Goal: Task Accomplishment & Management: Complete application form

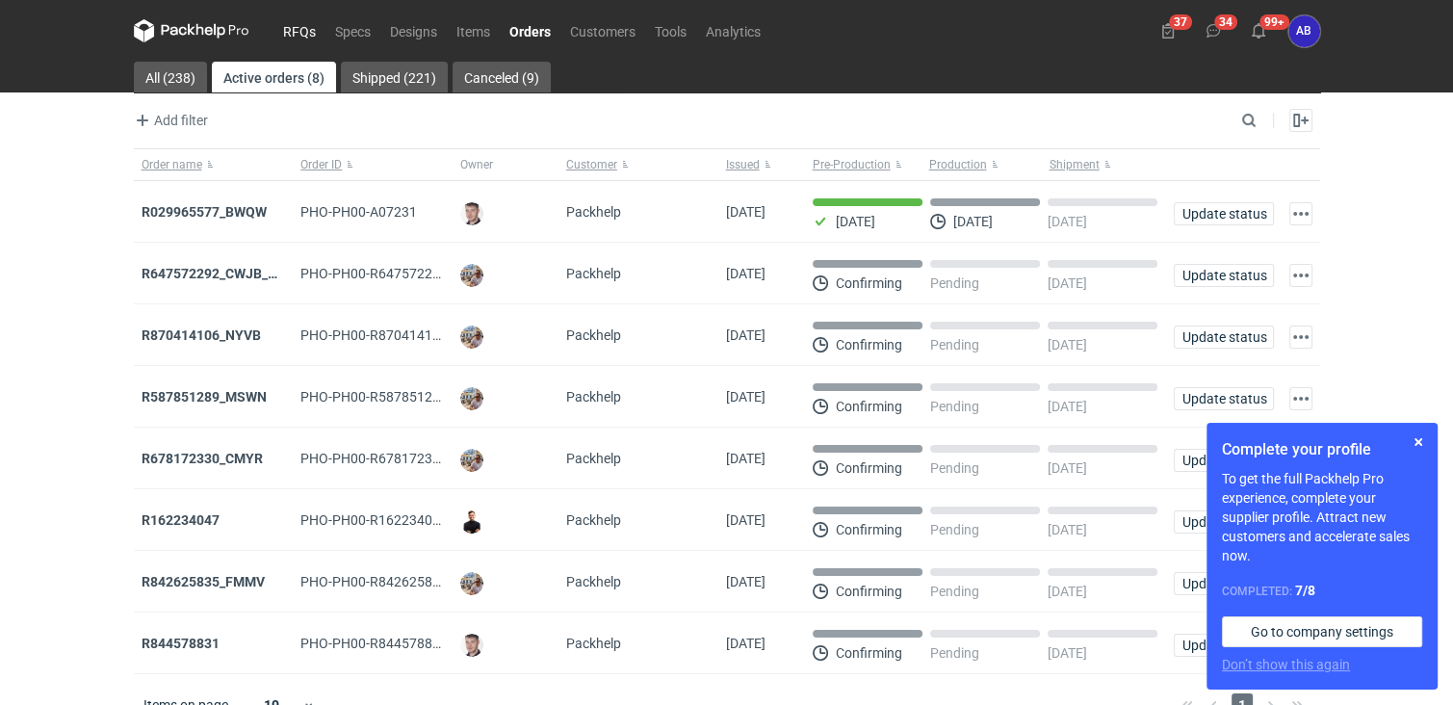
click at [292, 25] on link "RFQs" at bounding box center [300, 30] width 52 height 23
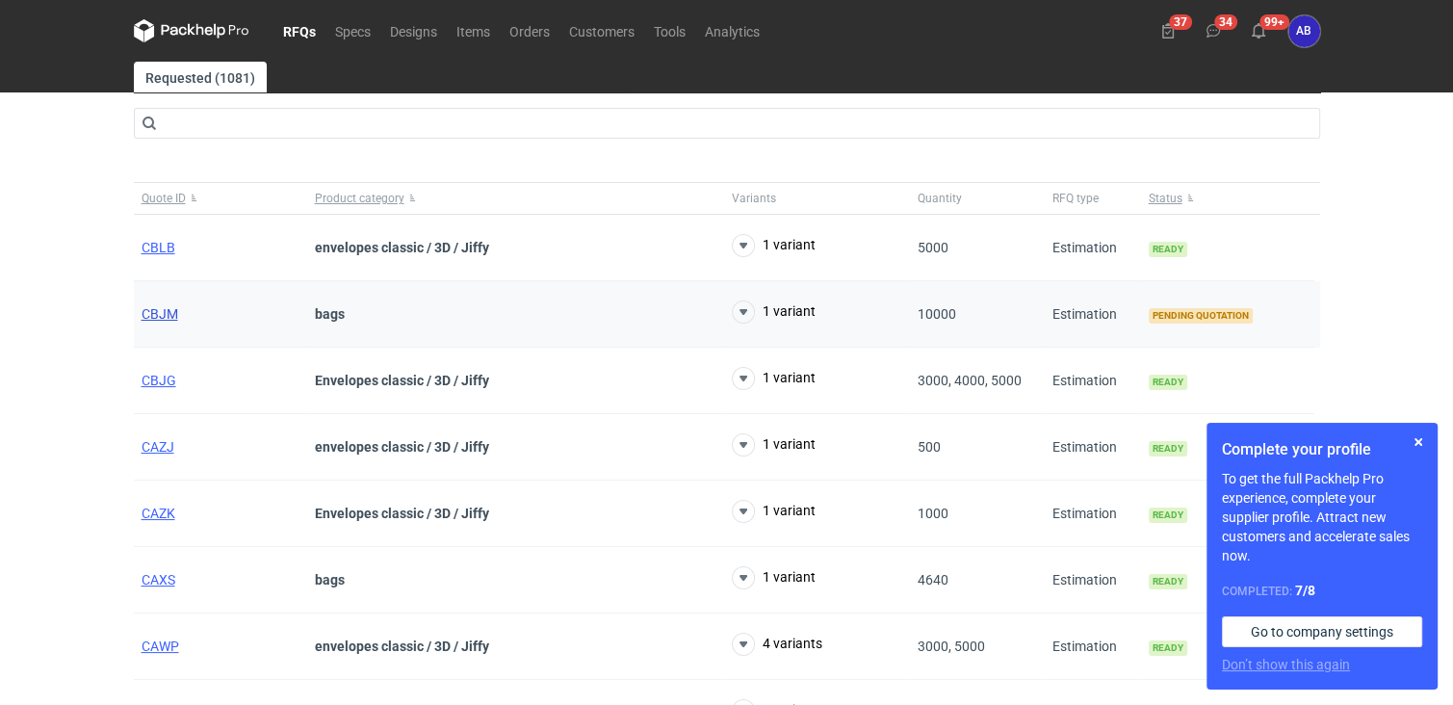
click at [156, 314] on span "CBJM" at bounding box center [160, 313] width 37 height 15
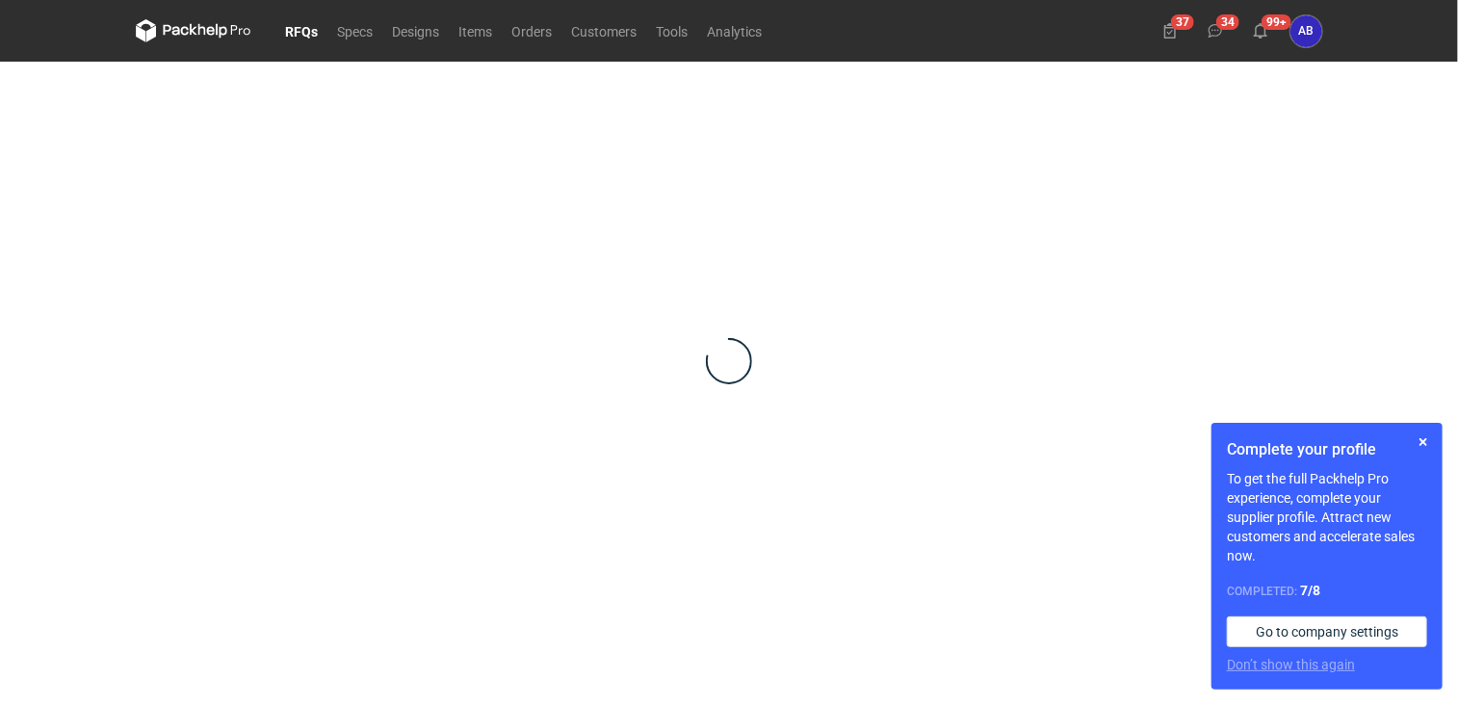
click at [157, 314] on div at bounding box center [729, 361] width 1186 height 599
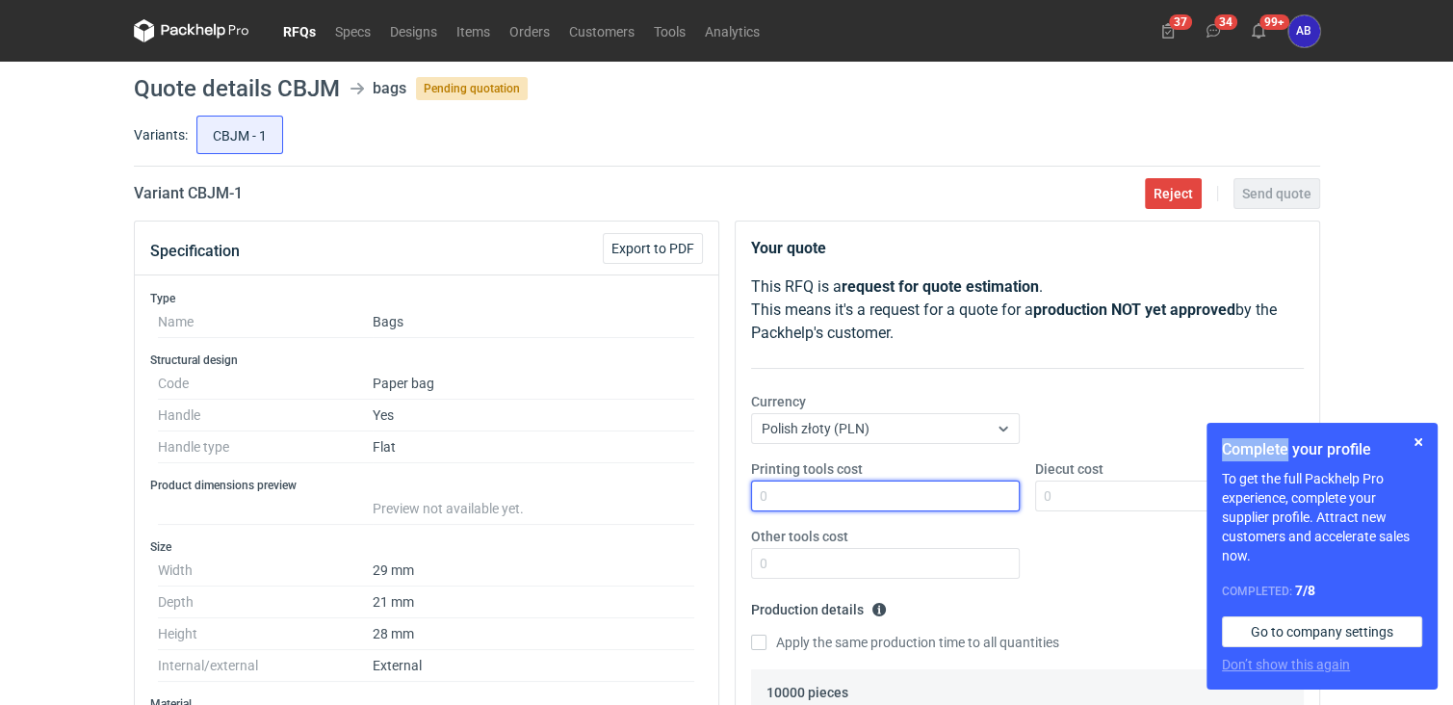
click at [828, 494] on input "Printing tools cost" at bounding box center [885, 496] width 269 height 31
type input "0"
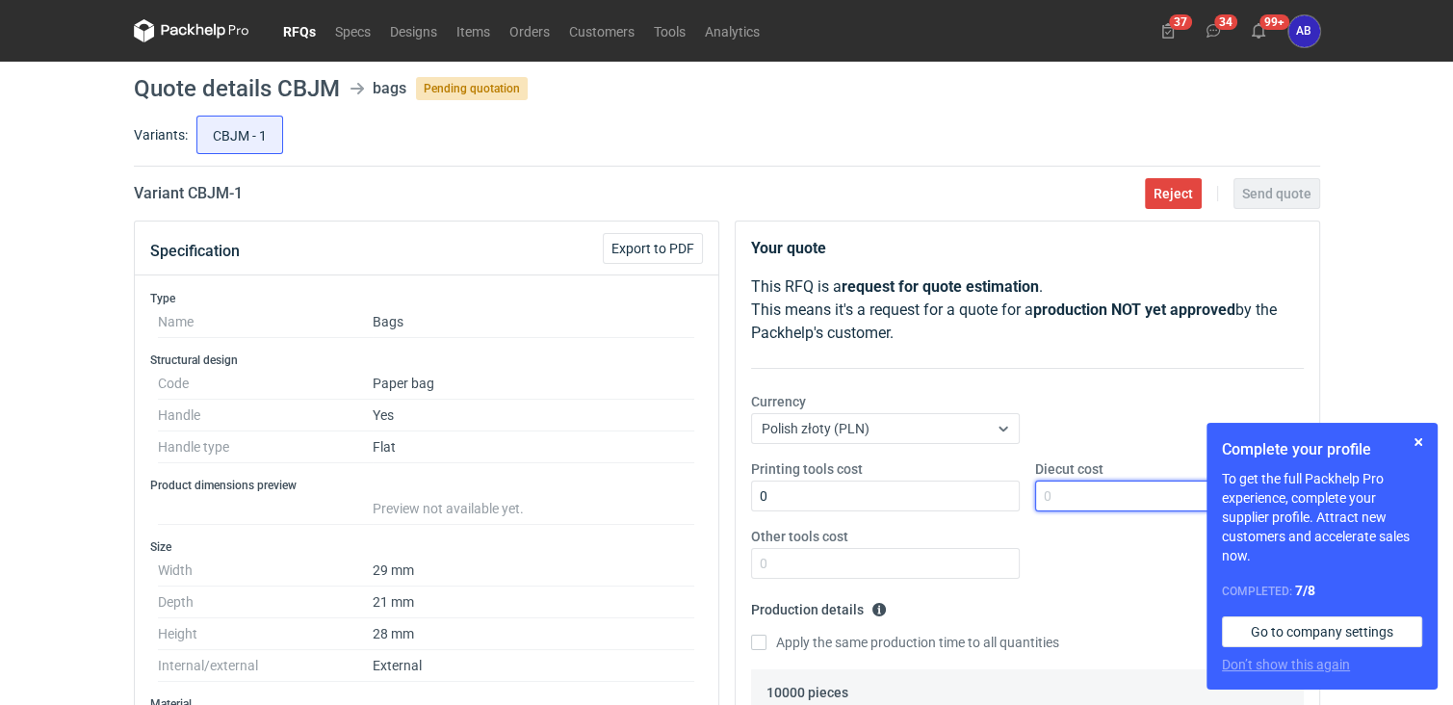
click at [1117, 496] on input "Diecut cost" at bounding box center [1169, 496] width 269 height 31
type input "0"
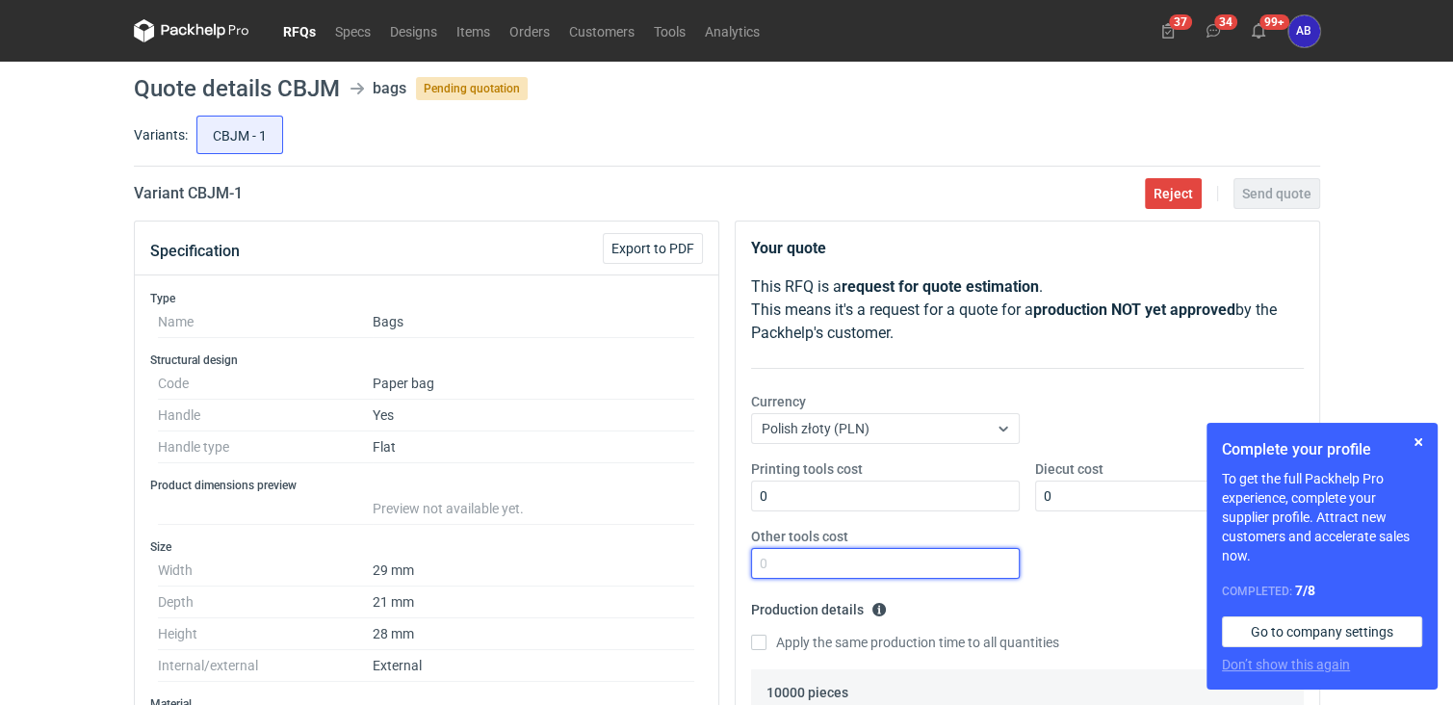
click at [875, 562] on input "Other tools cost" at bounding box center [885, 563] width 269 height 31
type input "0"
click at [1418, 443] on button "button" at bounding box center [1418, 441] width 23 height 23
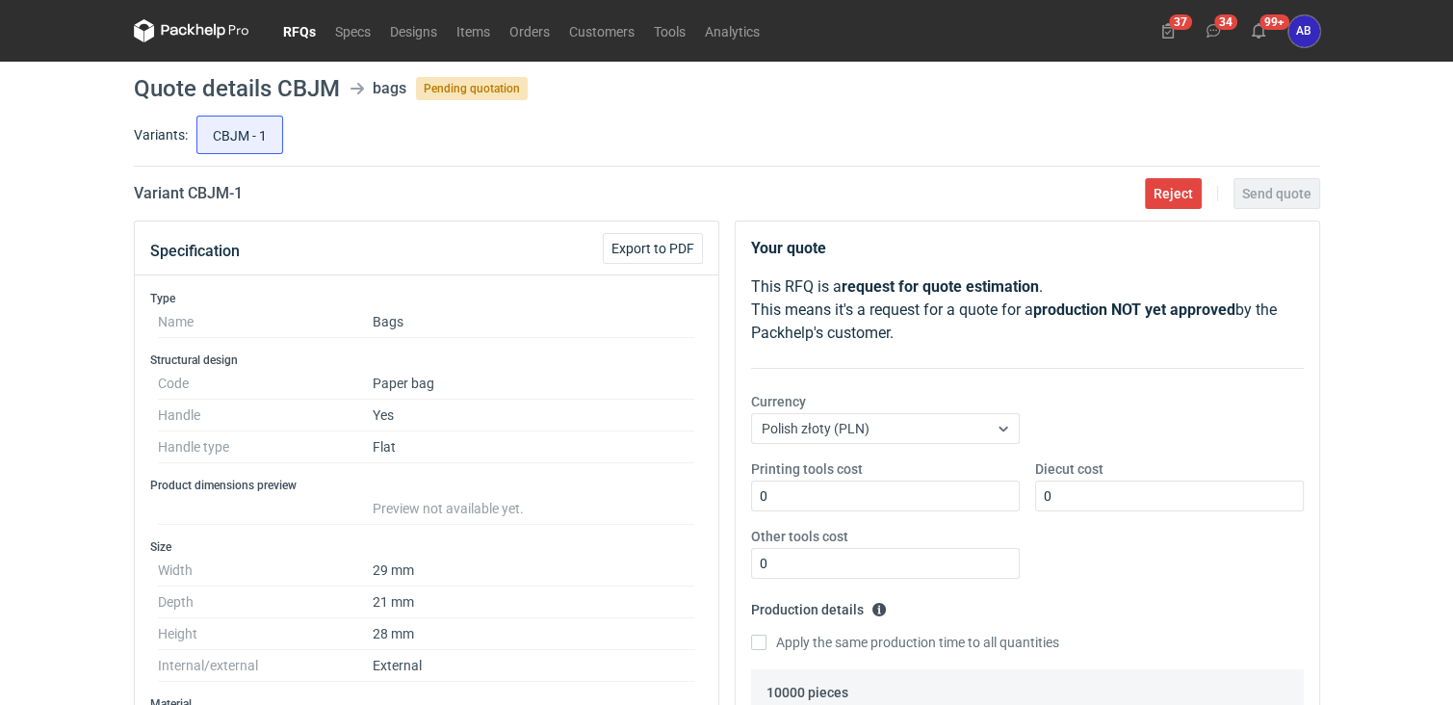
scroll to position [641, 0]
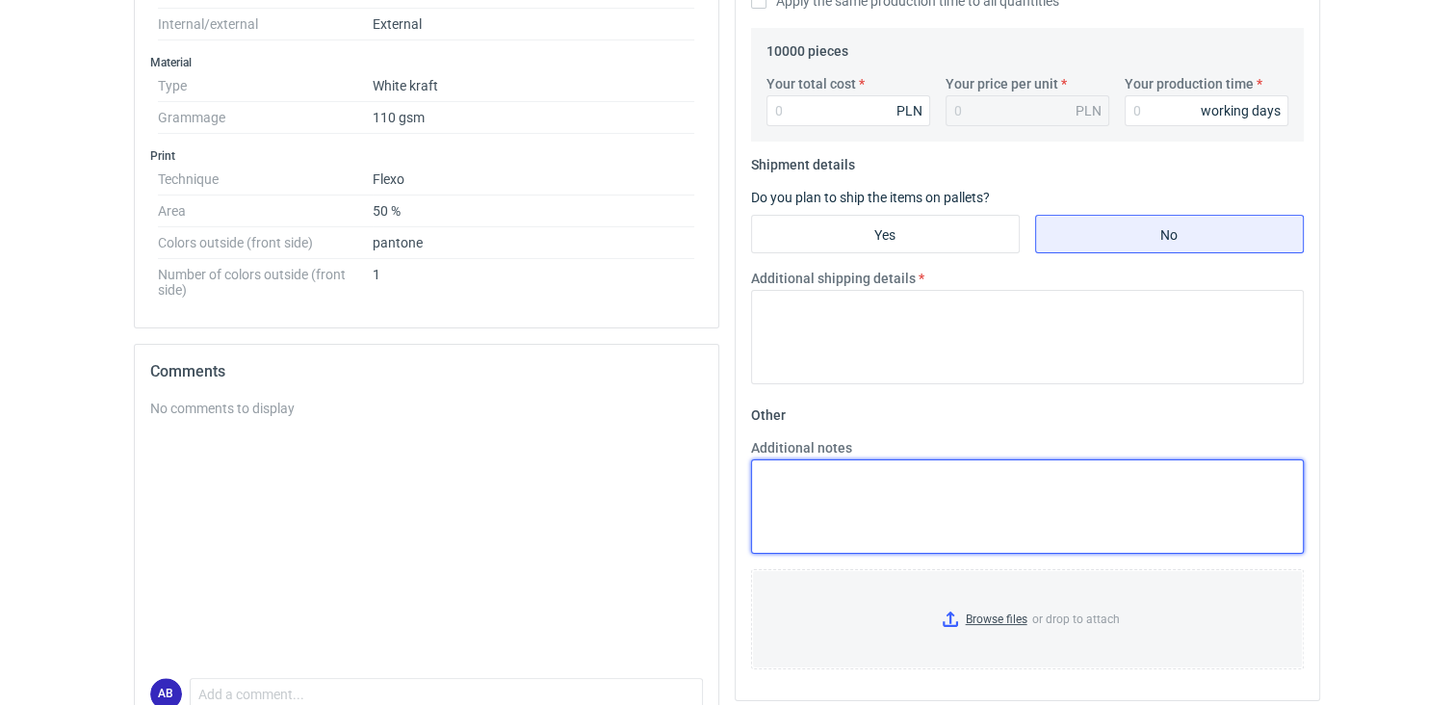
click at [805, 491] on textarea "Additional notes" at bounding box center [1027, 506] width 553 height 94
paste textarea "Szer.320x220 x h 250 mm płaskie ucho papier offset bała tylko 70g nadruk druk 1…"
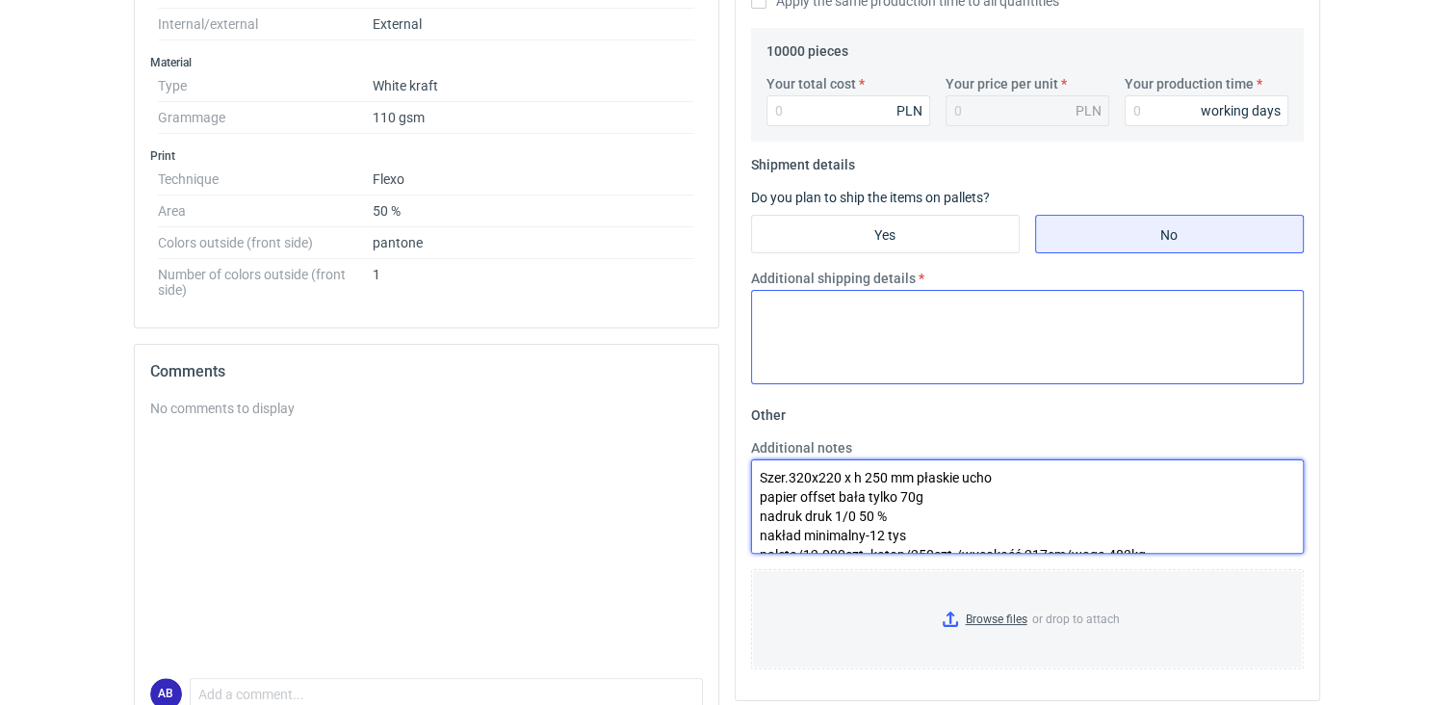
scroll to position [68, 0]
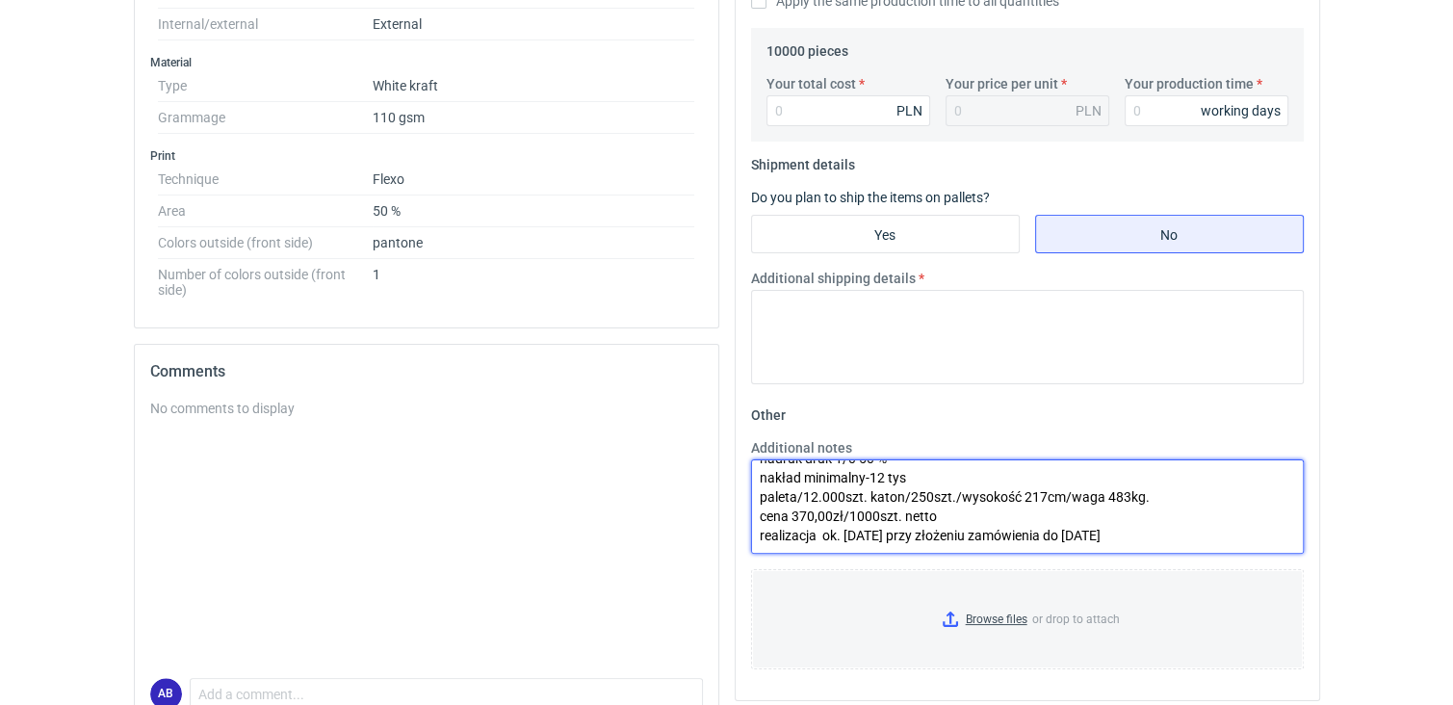
drag, startPoint x: 1302, startPoint y: 511, endPoint x: 1306, endPoint y: 501, distance: 11.3
click at [1306, 501] on div "Additional notes Szer.320x220 x h 250 mm płaskie ucho papier offset bała tylko …" at bounding box center [1027, 496] width 568 height 116
type textarea "Szer.320x220 x h 250 mm płaskie ucho papier offset bała tylko 70g nadruk druk 1…"
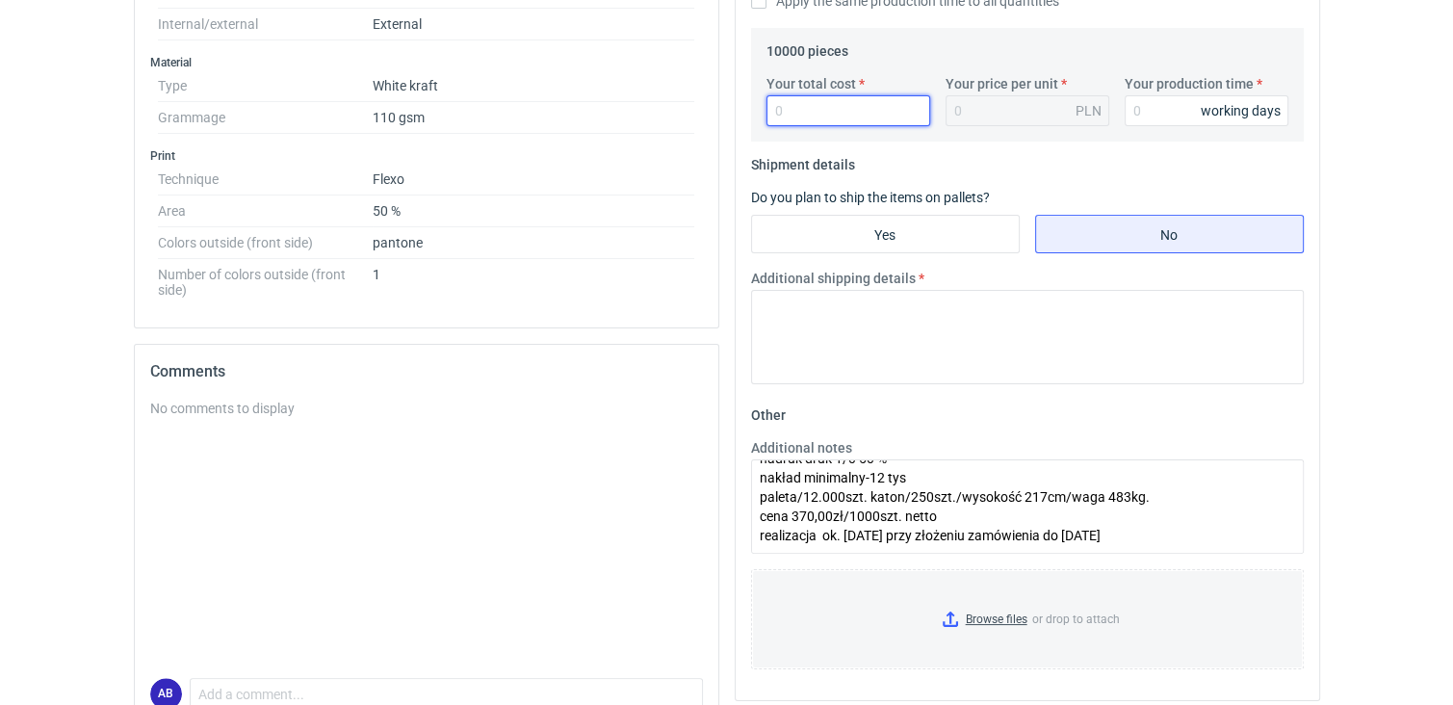
click at [818, 114] on input "Your total cost" at bounding box center [849, 110] width 164 height 31
type input "5160"
type input "0.52"
type input "5160"
click at [1165, 112] on input "Your production time" at bounding box center [1207, 110] width 164 height 31
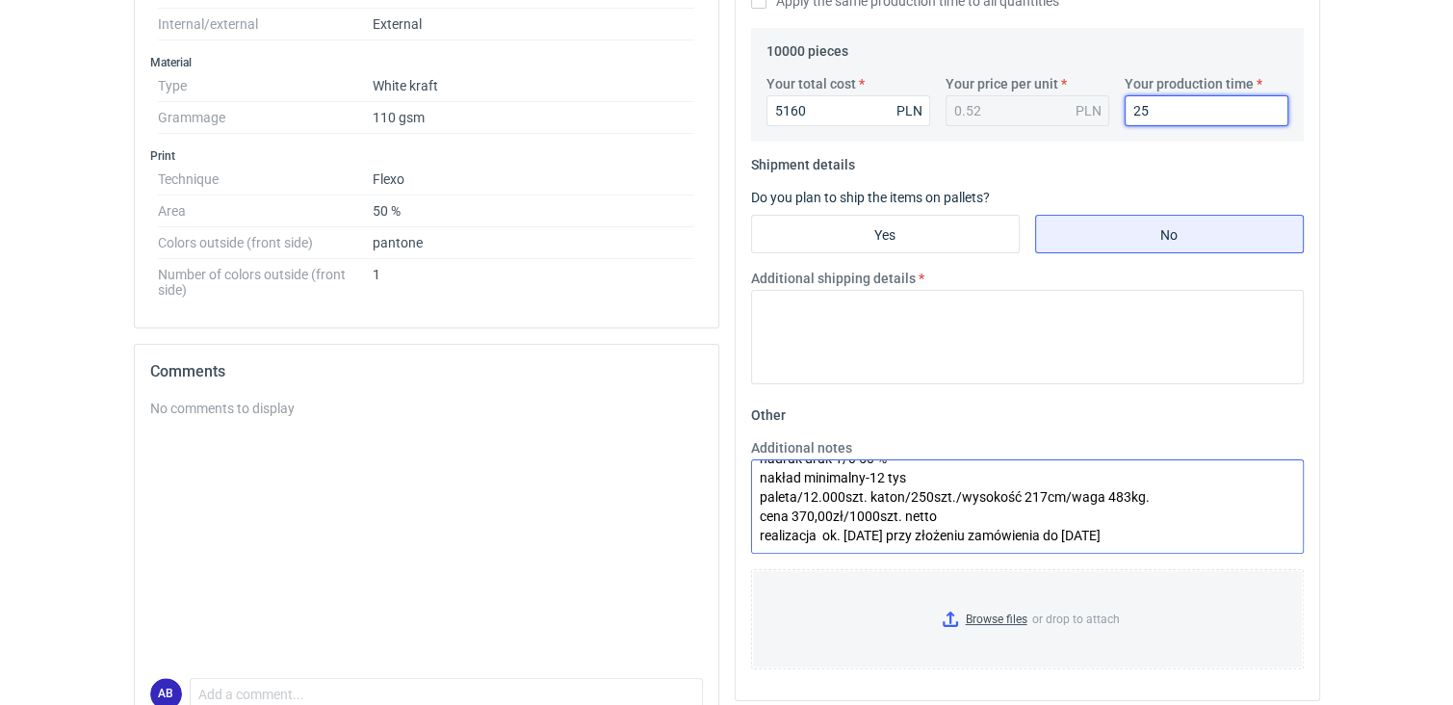
type input "25"
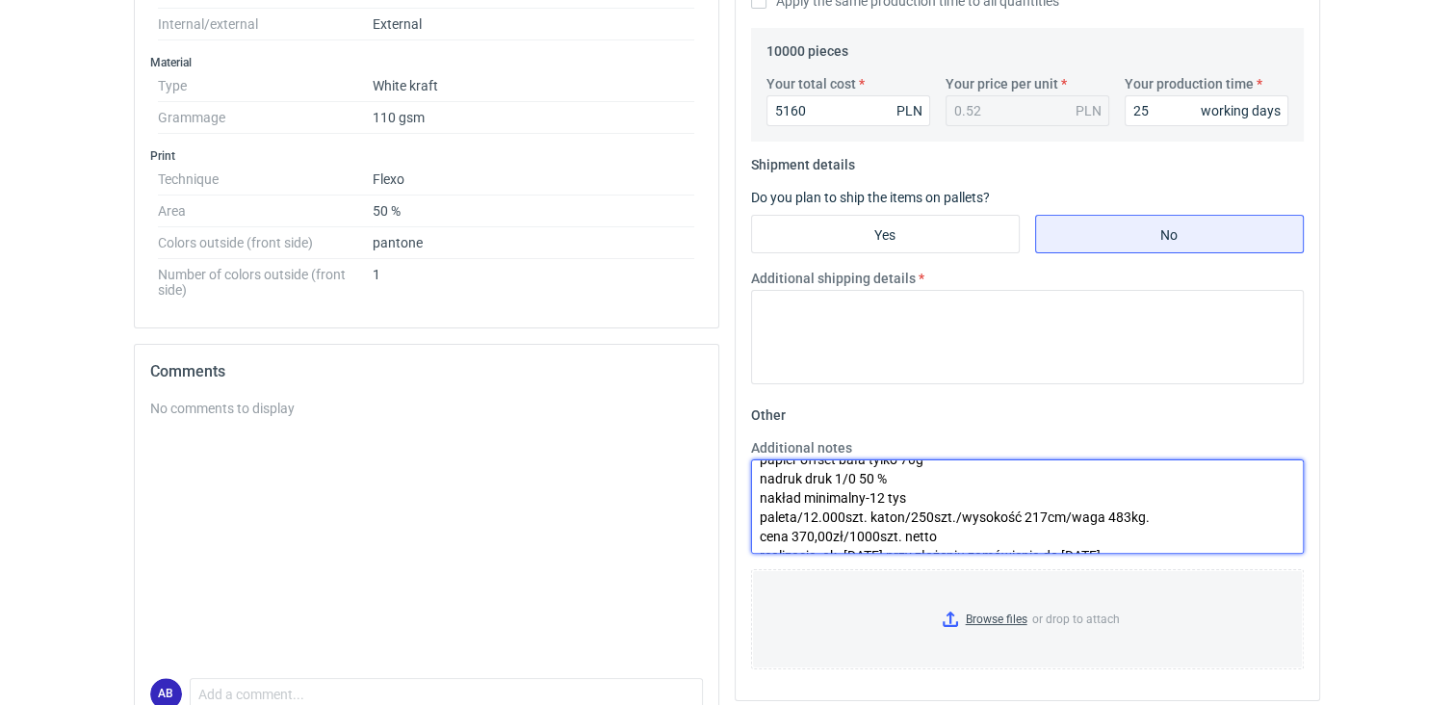
scroll to position [42, 0]
click at [811, 526] on textarea "Szer.320x220 x h 250 mm płaskie ucho papier offset bała tylko 70g nadruk druk 1…" at bounding box center [1027, 506] width 553 height 94
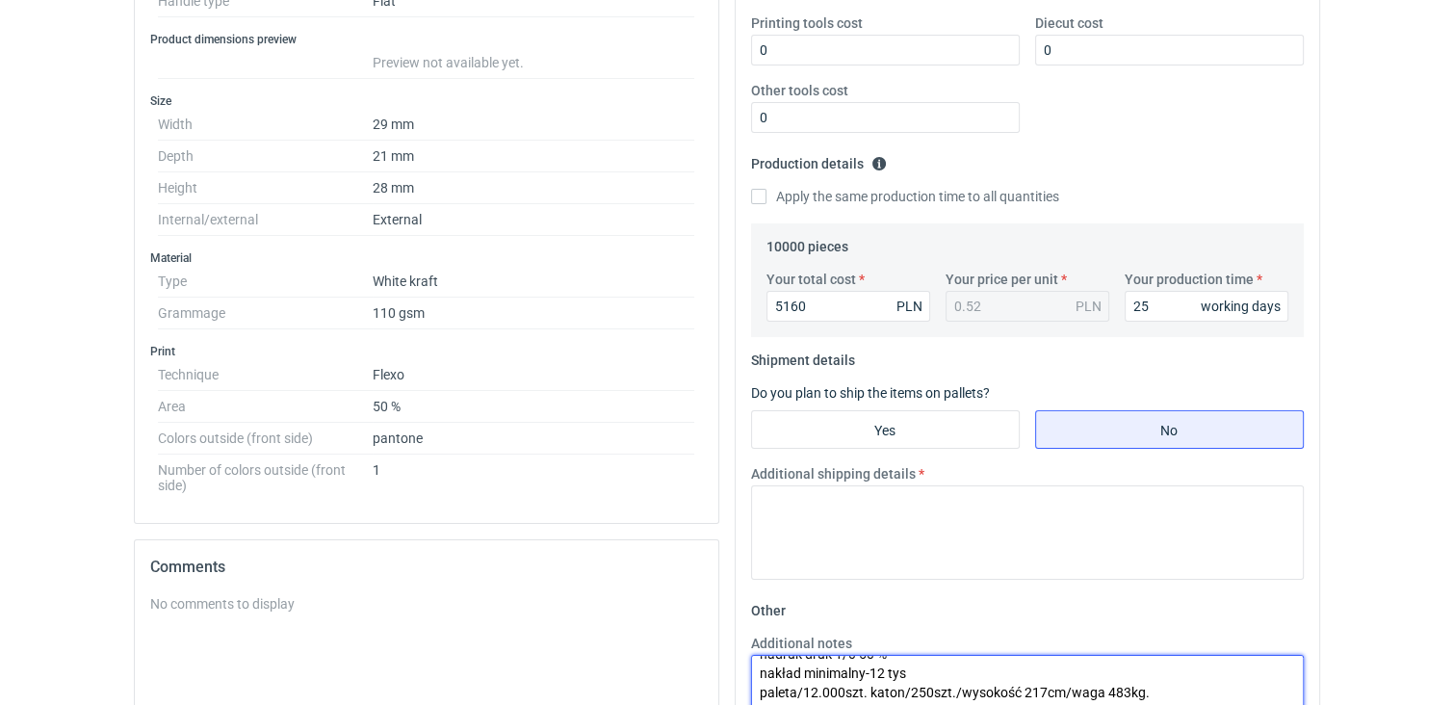
scroll to position [458, 0]
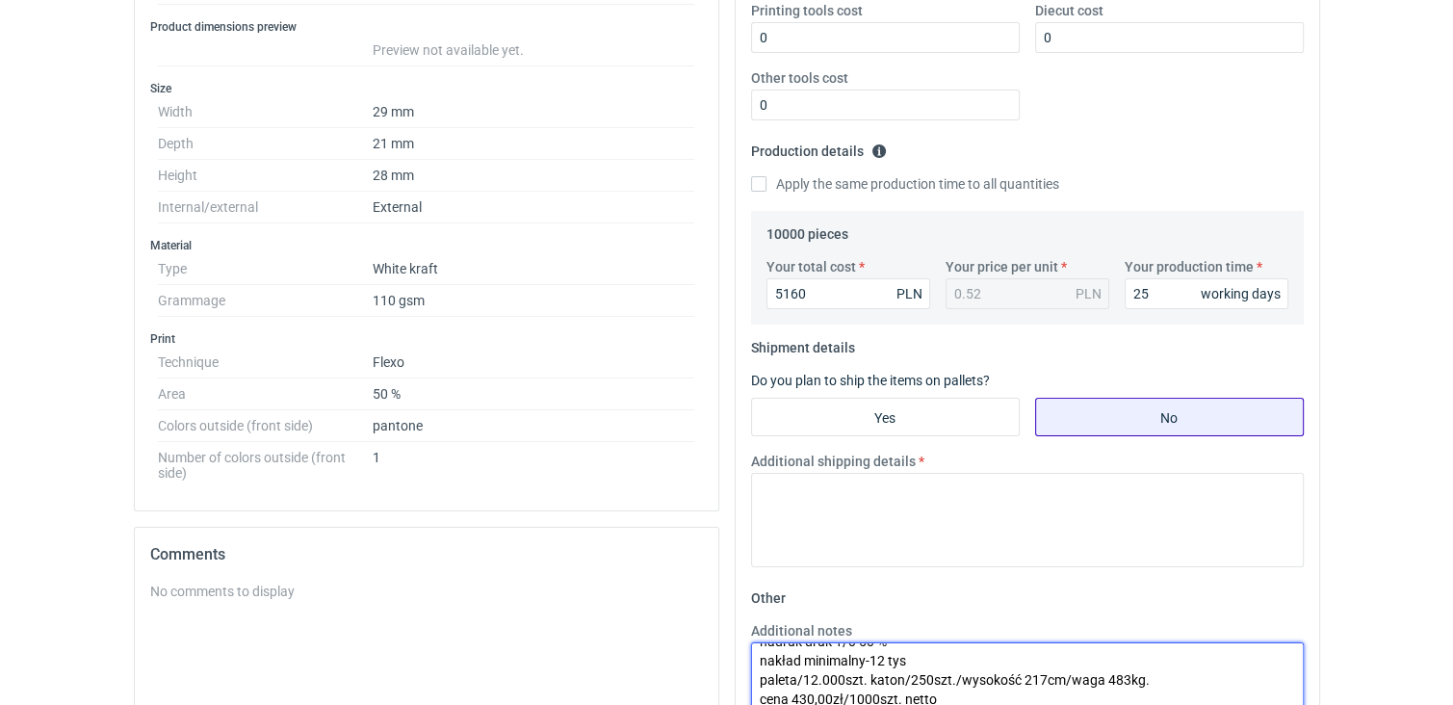
type textarea "Szer.320x220 x h 250 mm płaskie ucho papier offset bała tylko 70g nadruk druk 1…"
click at [1088, 421] on input "No" at bounding box center [1169, 417] width 267 height 37
radio input "true"
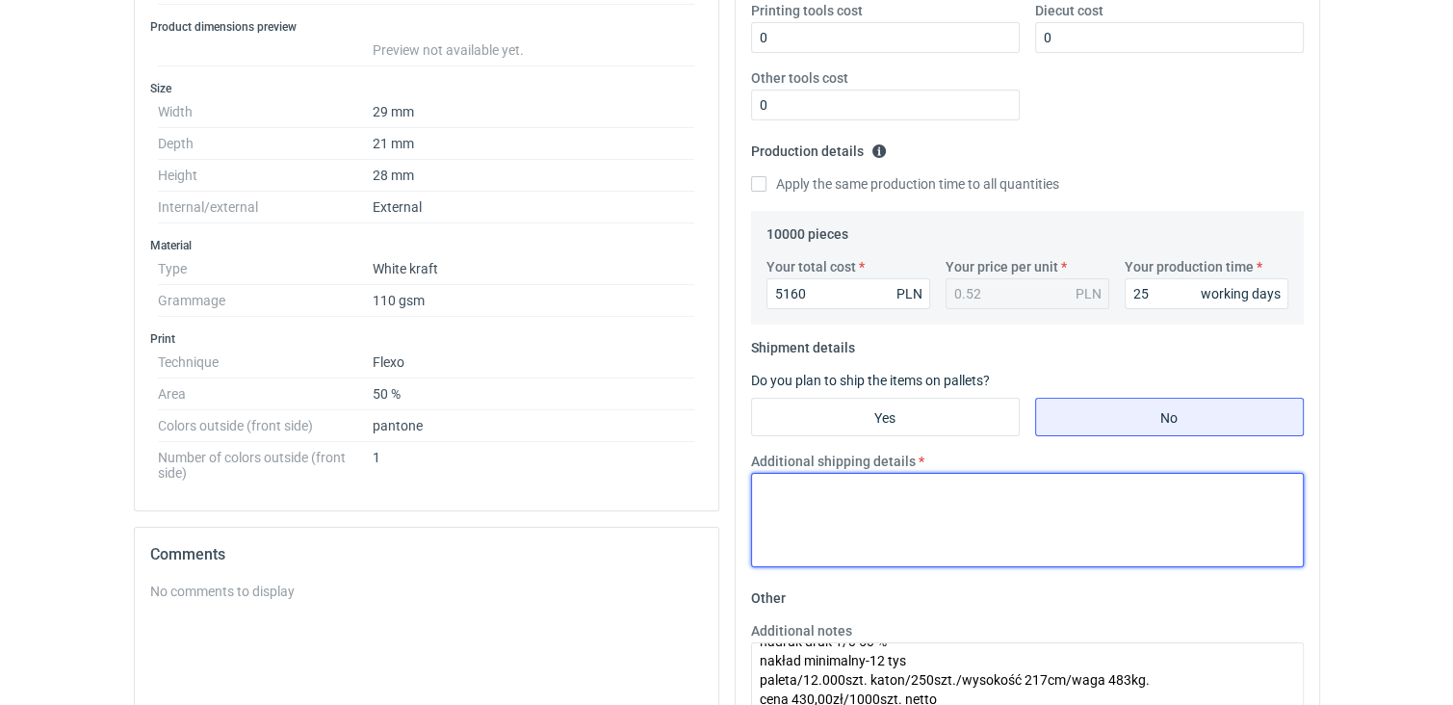
click at [880, 514] on textarea "Additional shipping details" at bounding box center [1027, 520] width 553 height 94
type textarea "0"
type textarea "Uwagi poniżej"
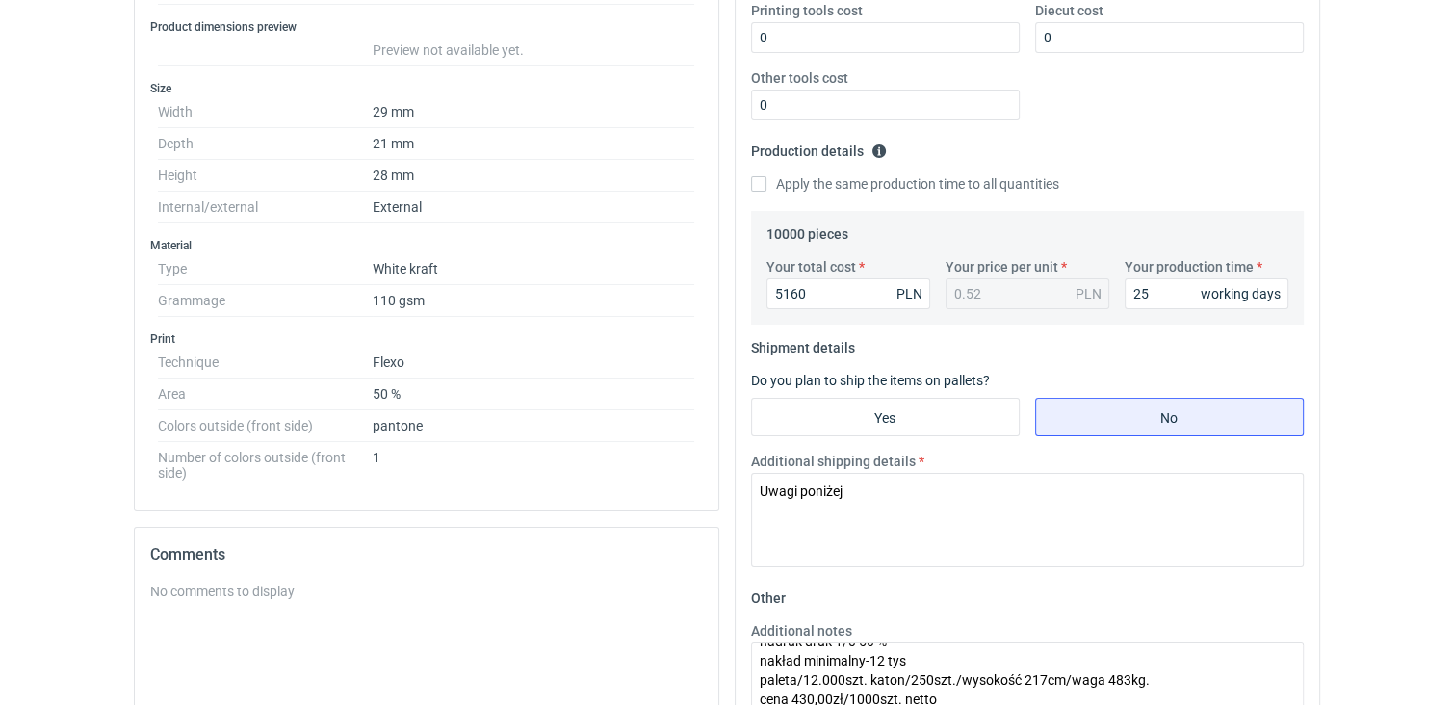
click at [1303, 692] on div "Additional notes Szer.320x220 x h 250 mm płaskie ucho papier offset bała tylko …" at bounding box center [1027, 679] width 568 height 116
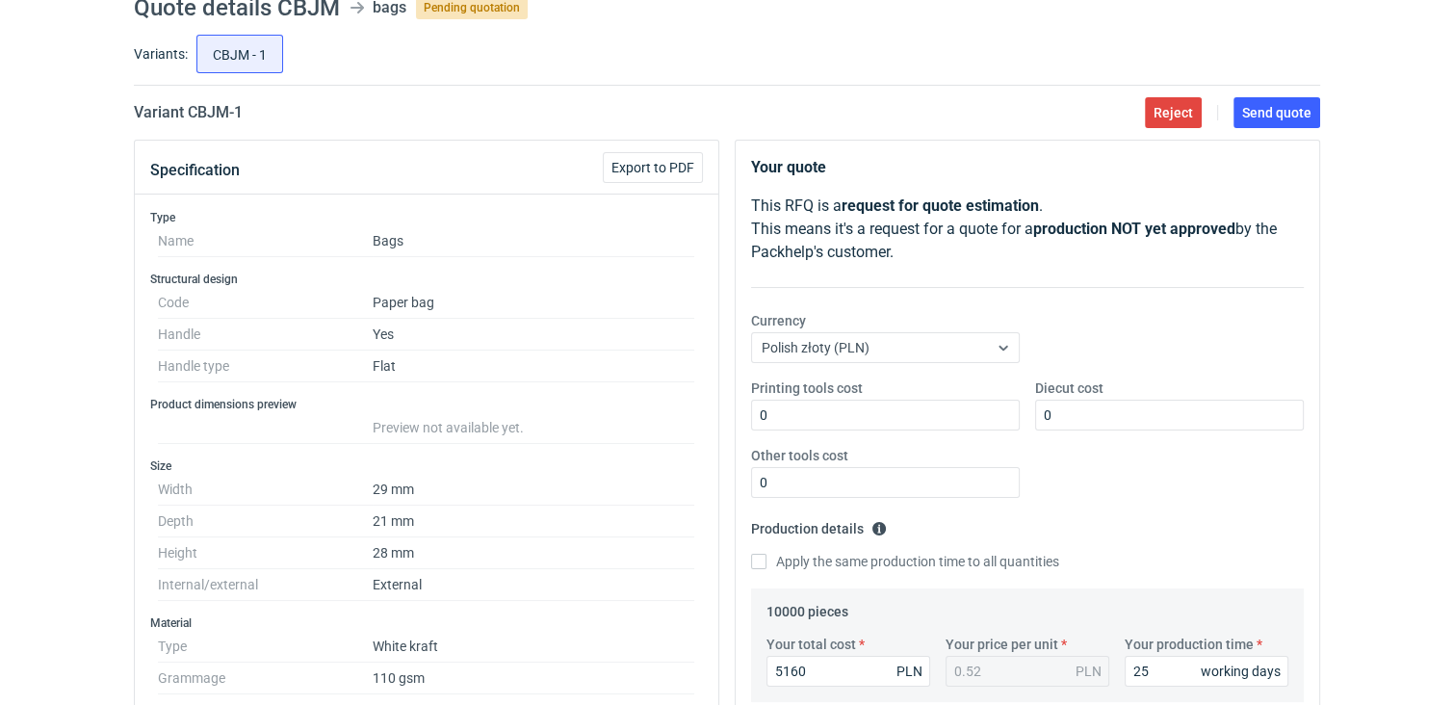
scroll to position [58, 0]
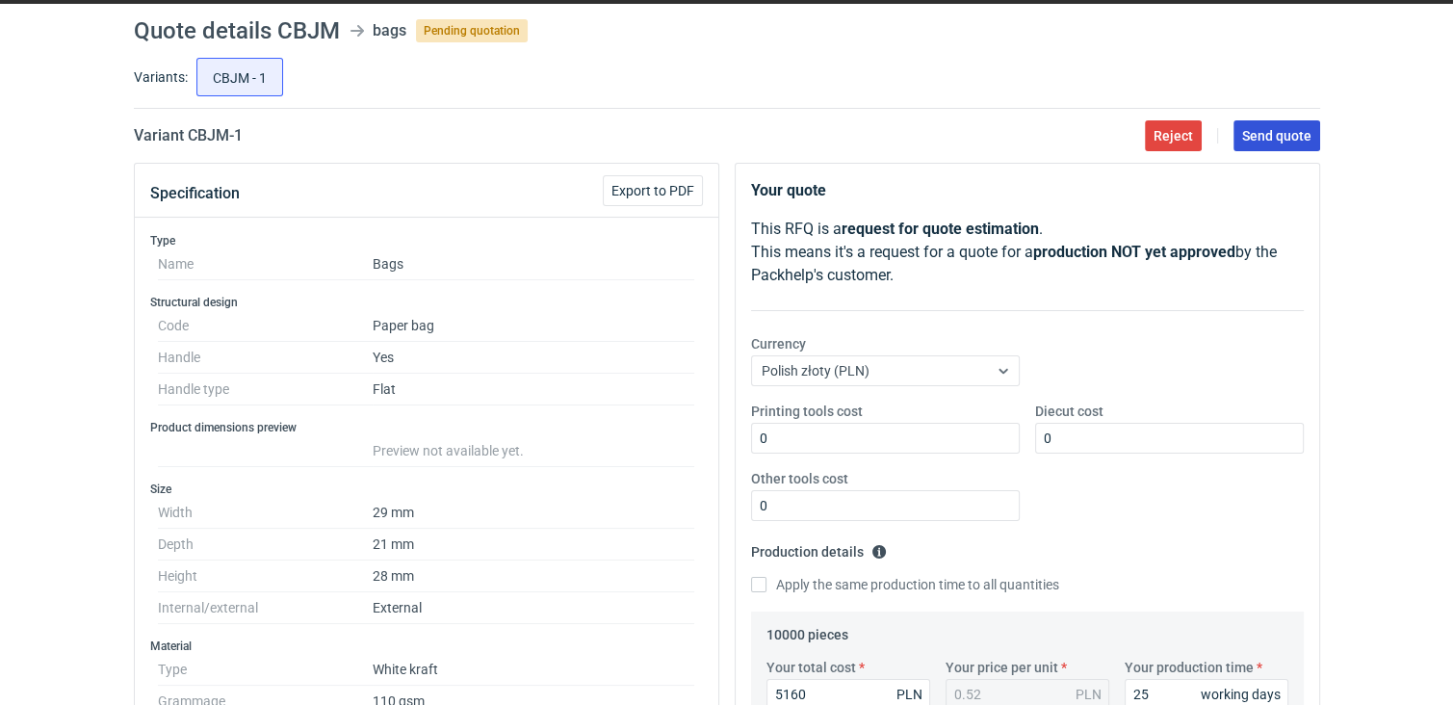
click at [1291, 139] on span "Send quote" at bounding box center [1276, 135] width 69 height 13
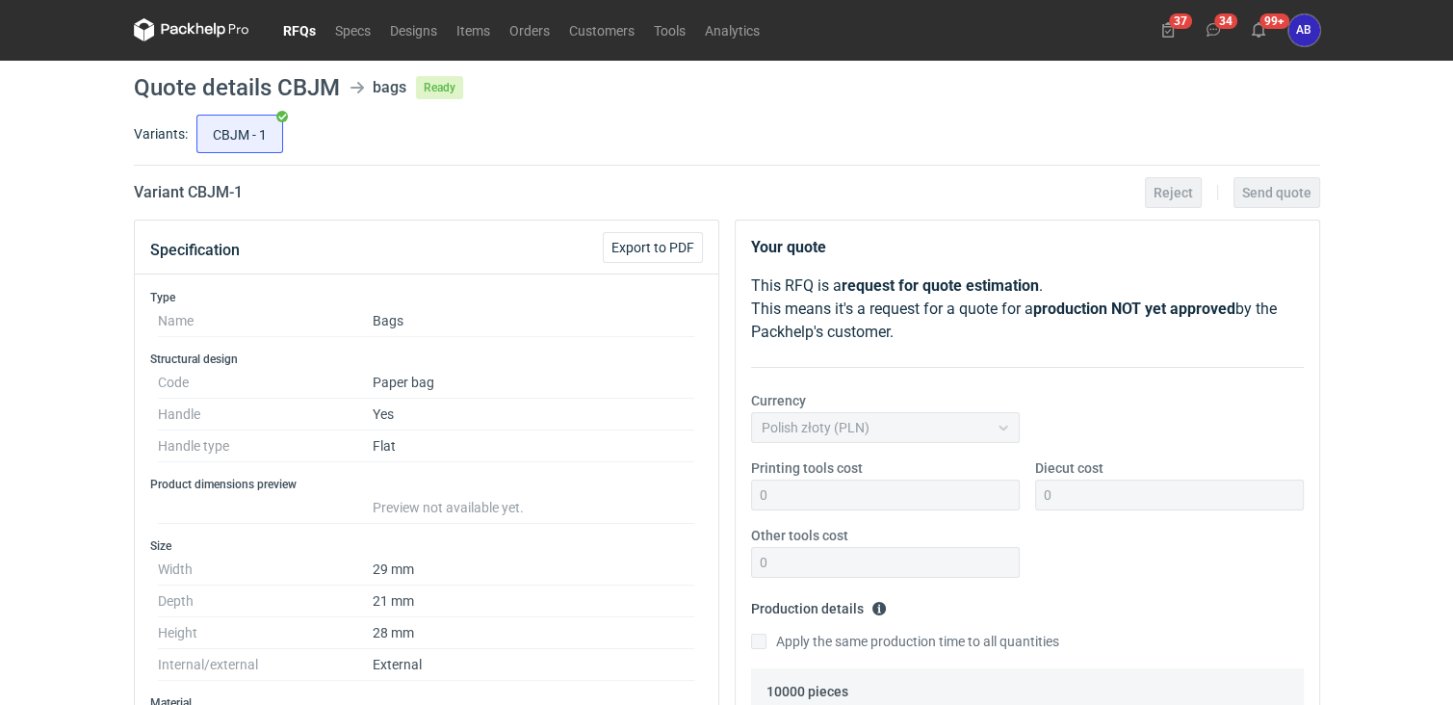
scroll to position [0, 0]
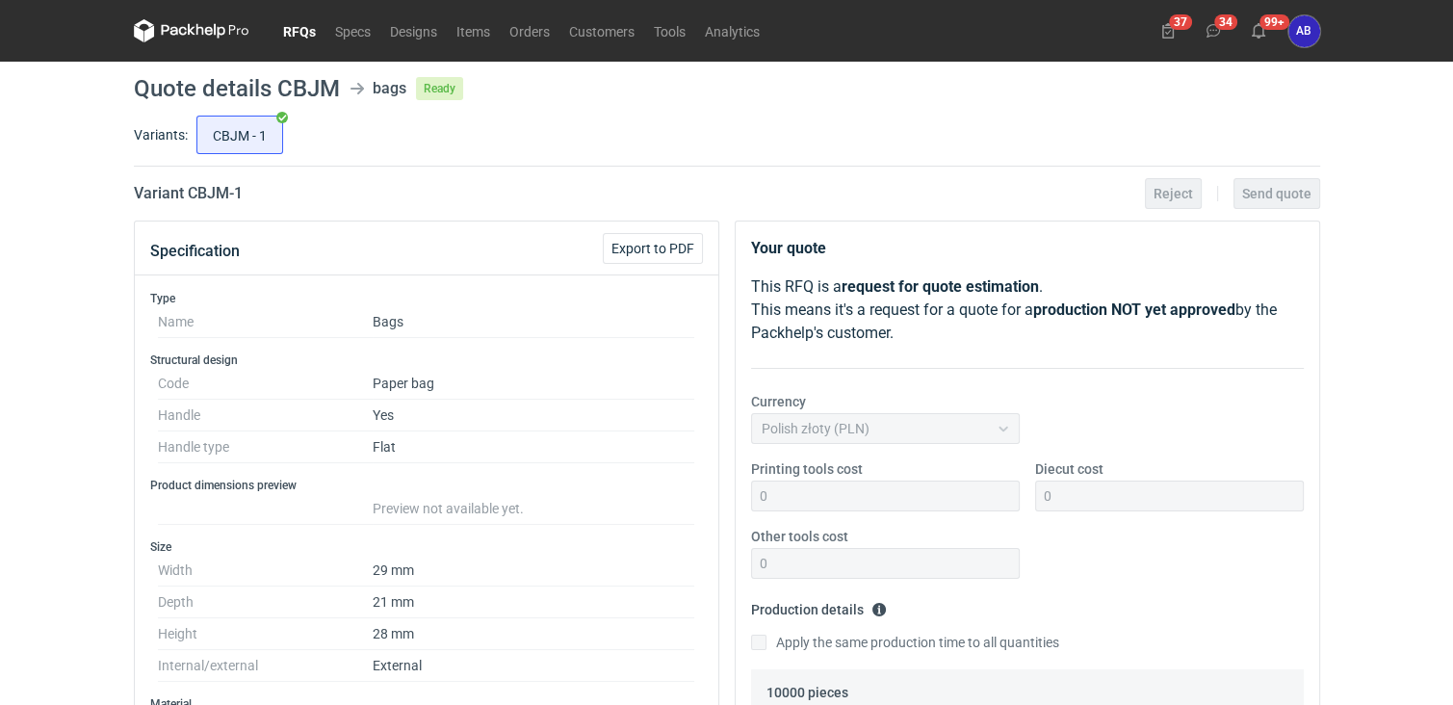
click at [298, 28] on link "RFQs" at bounding box center [300, 30] width 52 height 23
